Goal: Task Accomplishment & Management: Use online tool/utility

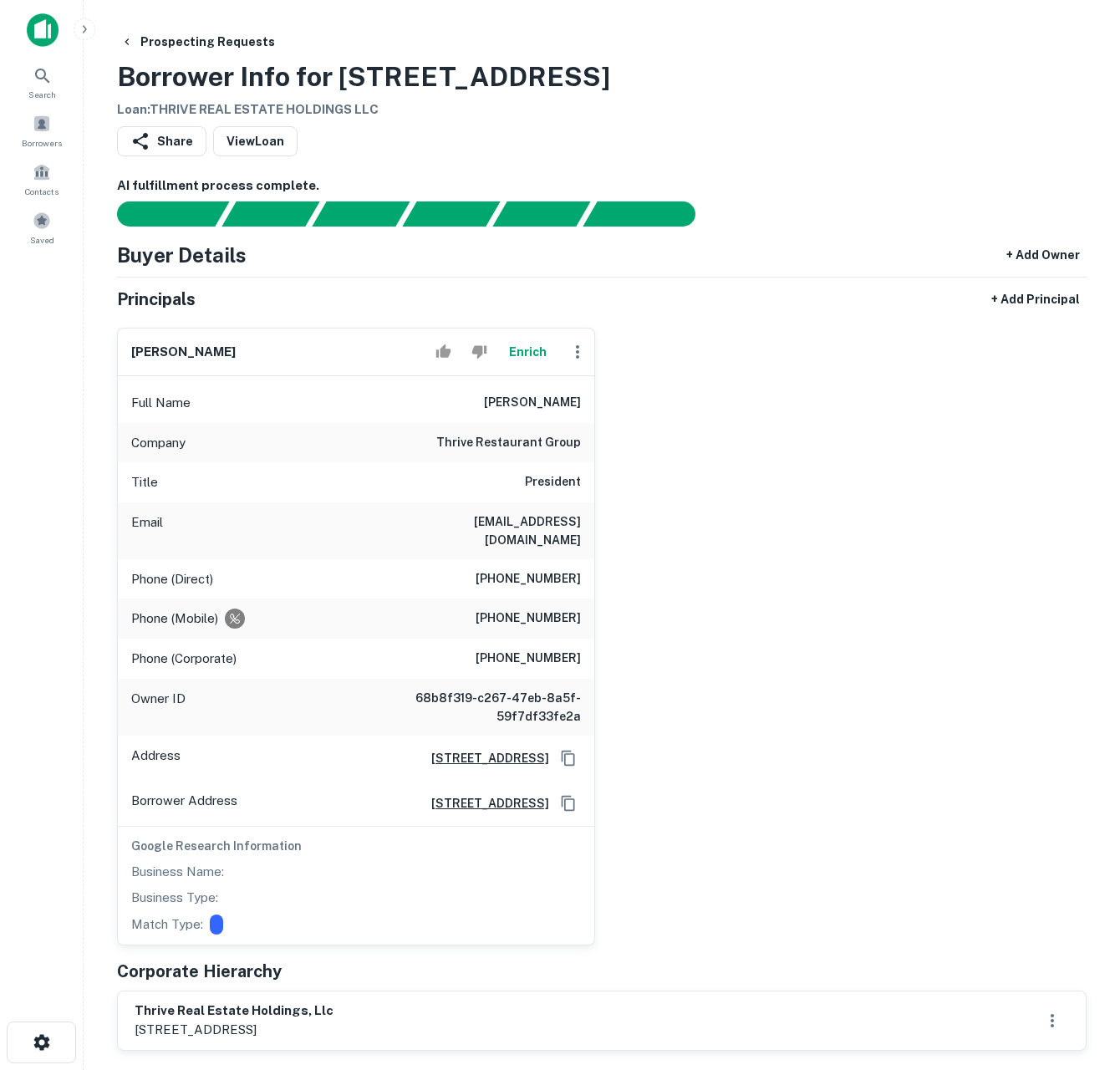
click at [728, 458] on div "greg stroud Enrich Full Name greg stroud Company thrive restaurant group Title …" at bounding box center [595, 629] width 983 height 631
click at [509, 354] on button "Enrich" at bounding box center [527, 352] width 54 height 33
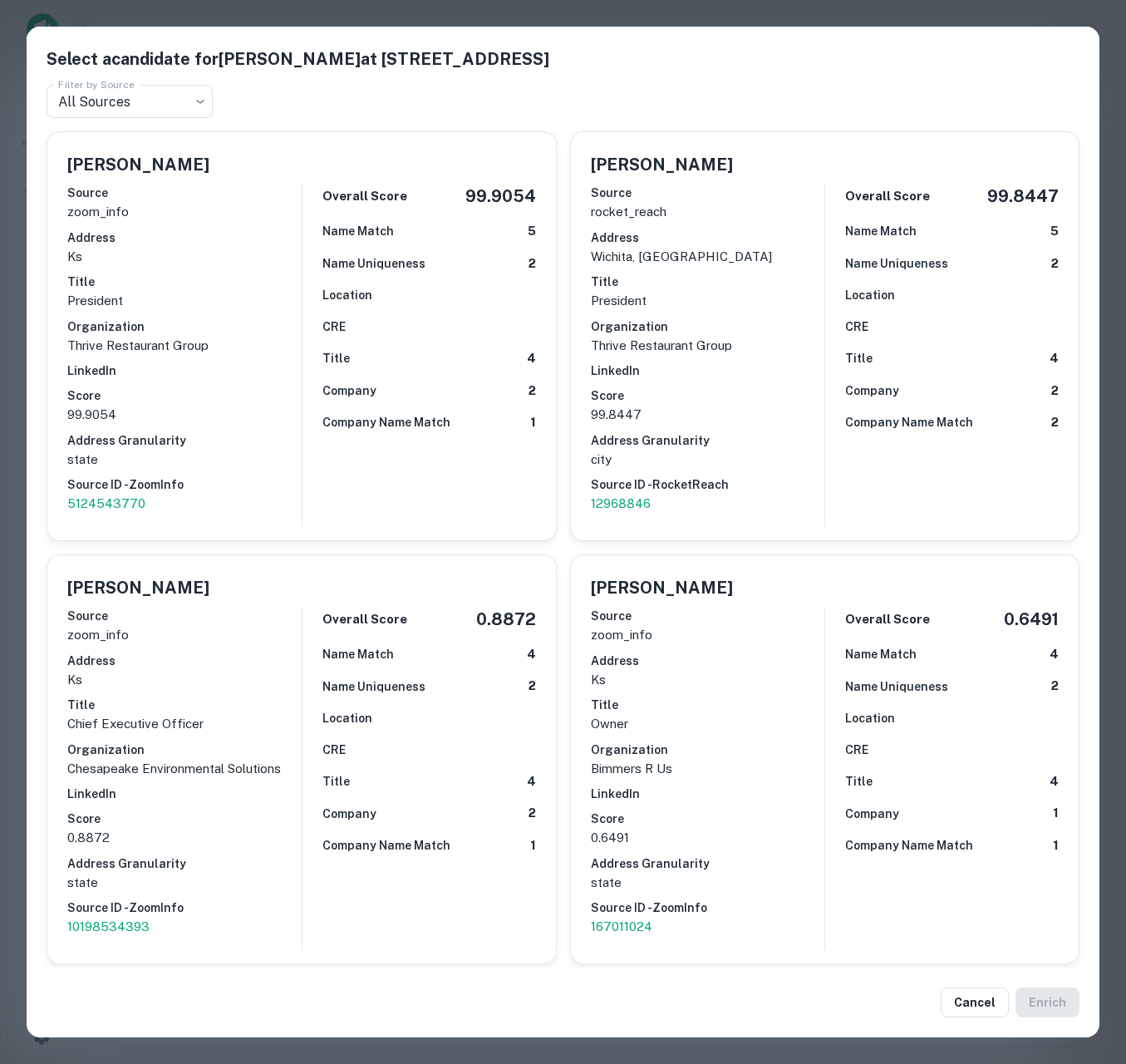
click at [13, 393] on div "Select a candidate for Greg Stroud at 1877 N Rock Rd Filter by Source All Sourc…" at bounding box center [563, 532] width 1126 height 1064
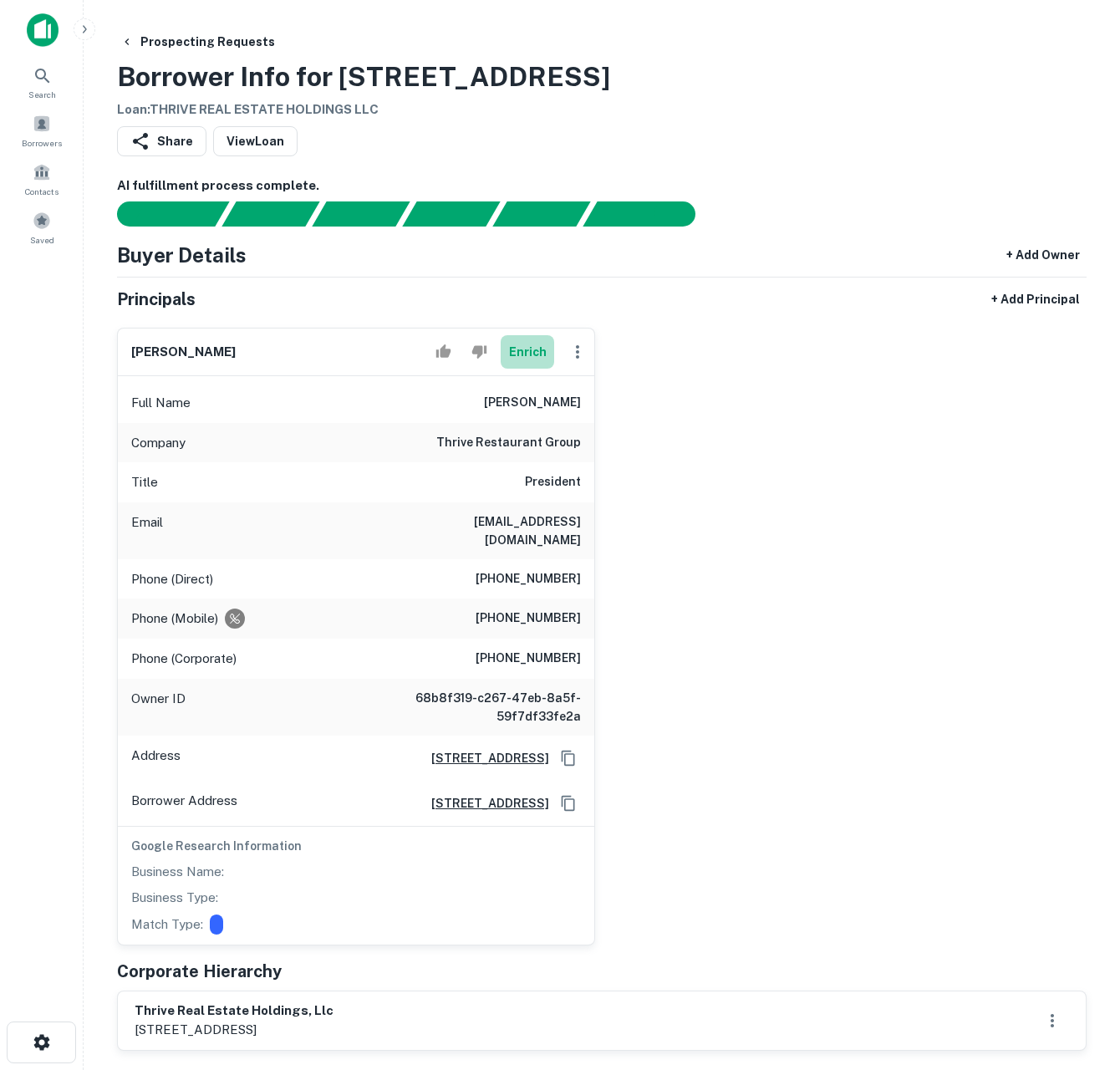
click at [538, 359] on button "Enrich" at bounding box center [527, 352] width 54 height 33
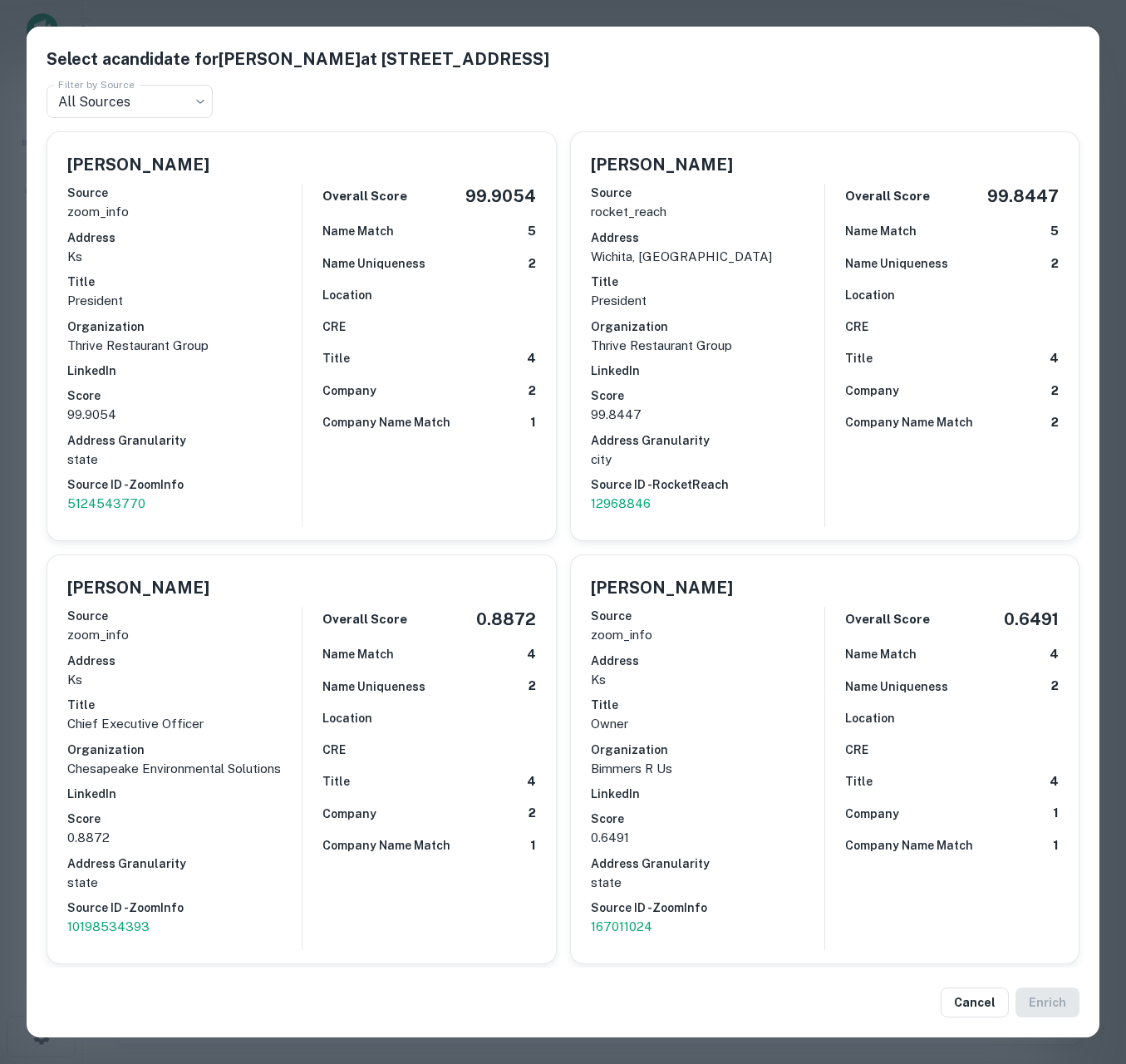
click at [13, 502] on div "Select a candidate for Greg Stroud at 1877 N Rock Rd Filter by Source All Sourc…" at bounding box center [563, 532] width 1126 height 1064
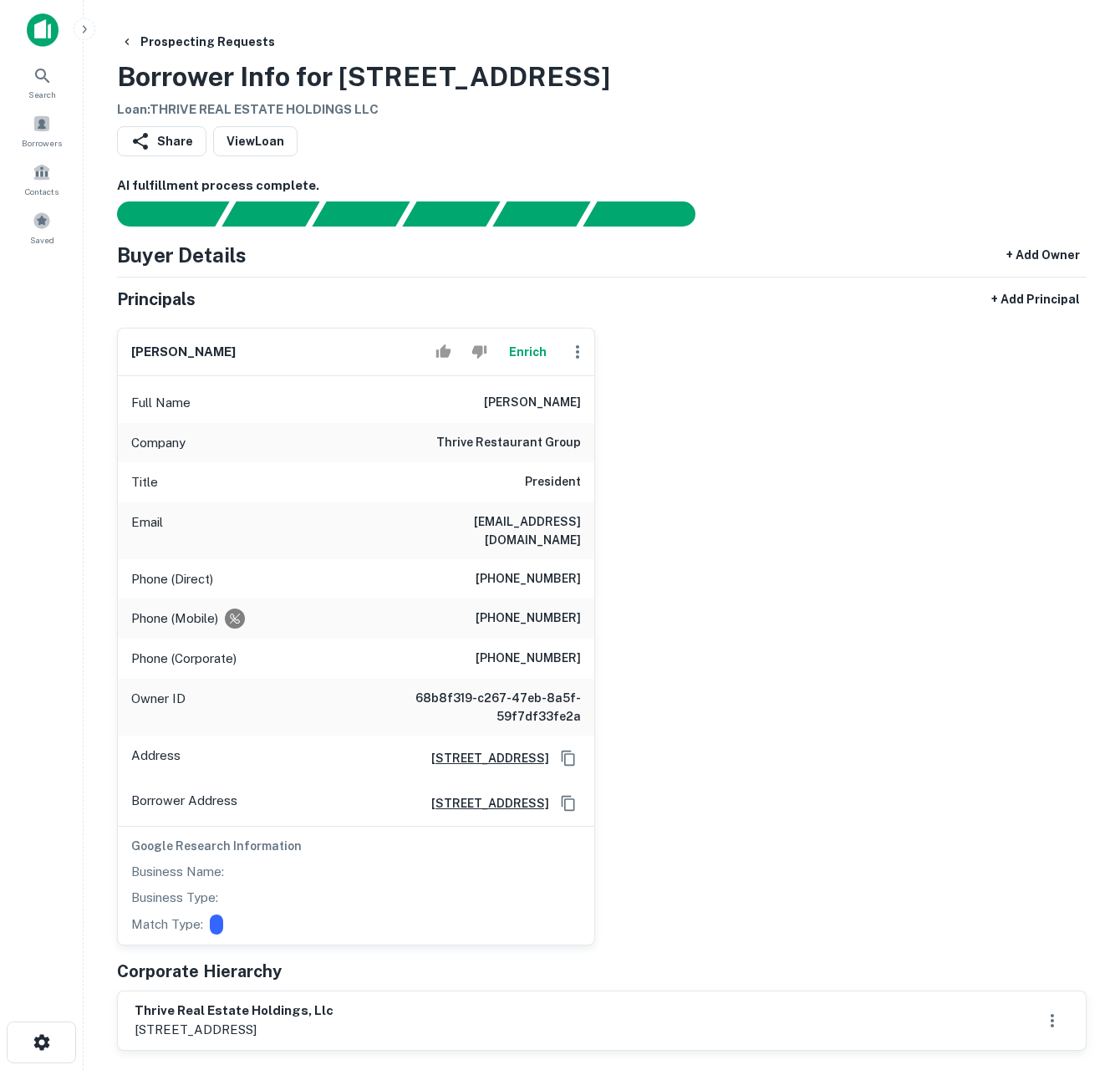
click at [972, 473] on div "greg stroud Enrich Full Name greg stroud Company thrive restaurant group Title …" at bounding box center [595, 629] width 983 height 631
click at [772, 562] on div "greg stroud Enrich Full Name greg stroud Company thrive restaurant group Title …" at bounding box center [595, 629] width 983 height 631
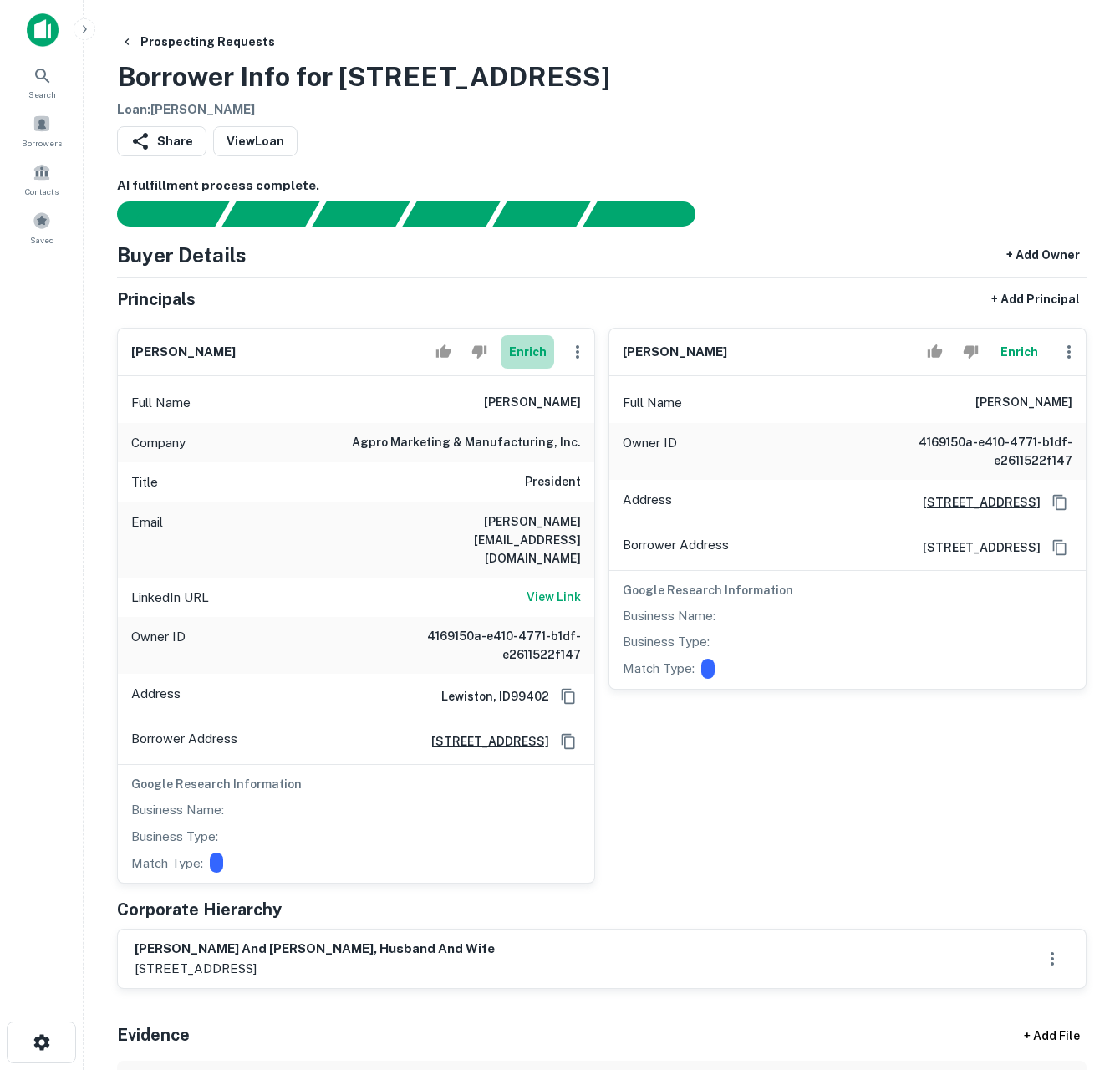
click at [538, 352] on button "Enrich" at bounding box center [527, 352] width 54 height 33
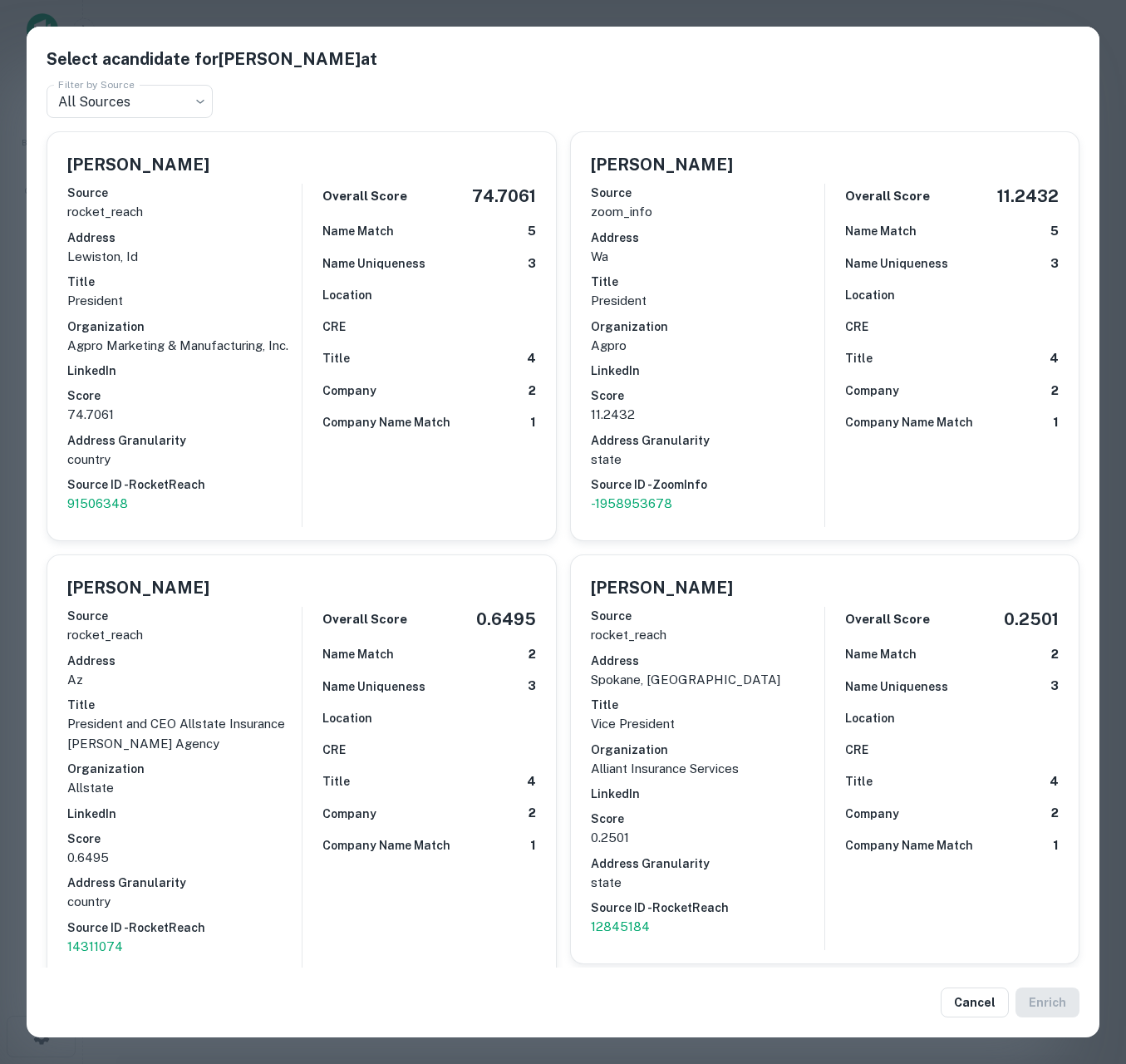
click at [11, 450] on div "Select a candidate for [PERSON_NAME] at Filter by Source All Sources *** Filter…" at bounding box center [563, 532] width 1126 height 1064
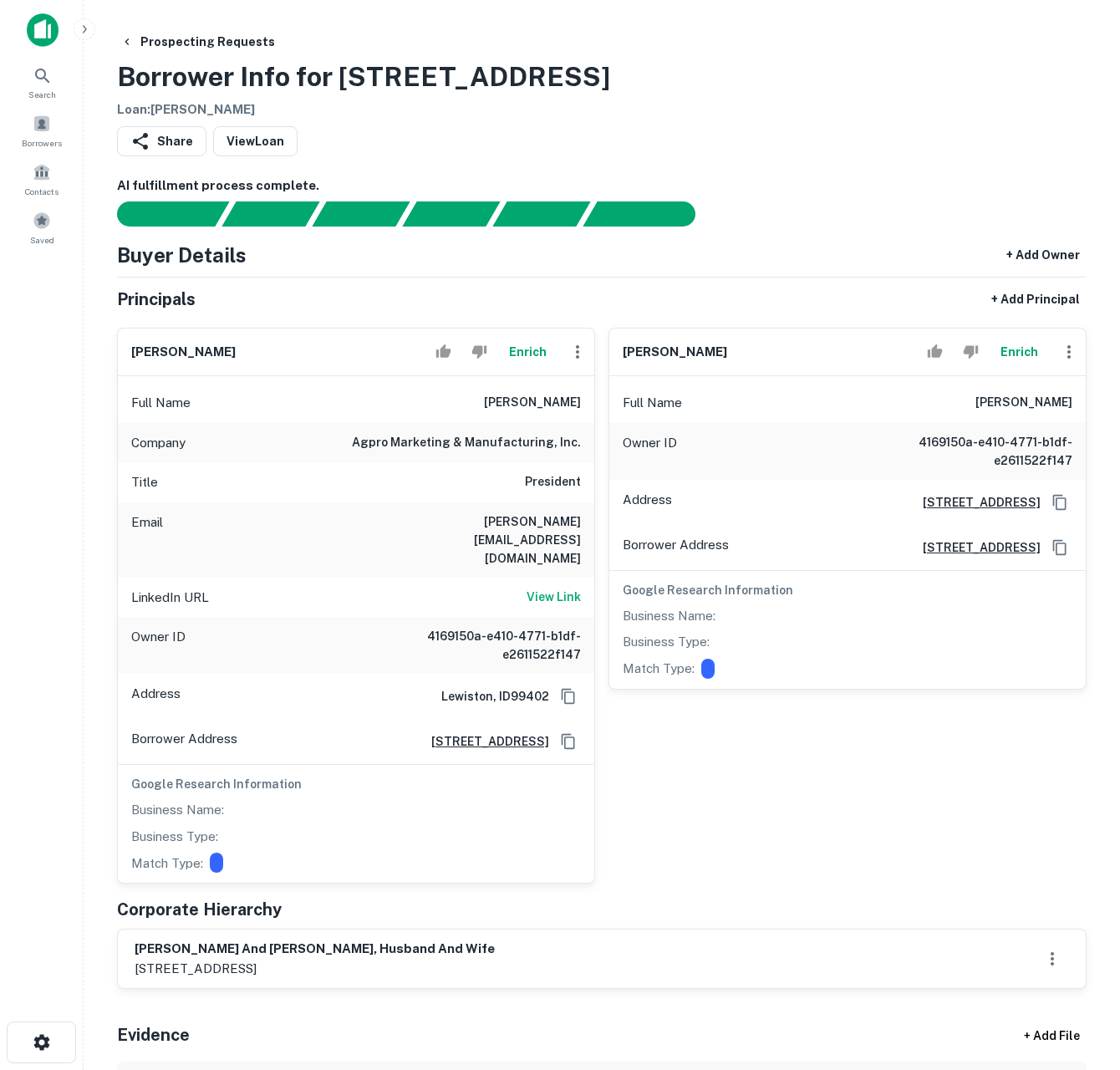
click at [837, 159] on div "Share View Loan" at bounding box center [602, 144] width 970 height 37
